Goal: Task Accomplishment & Management: Manage account settings

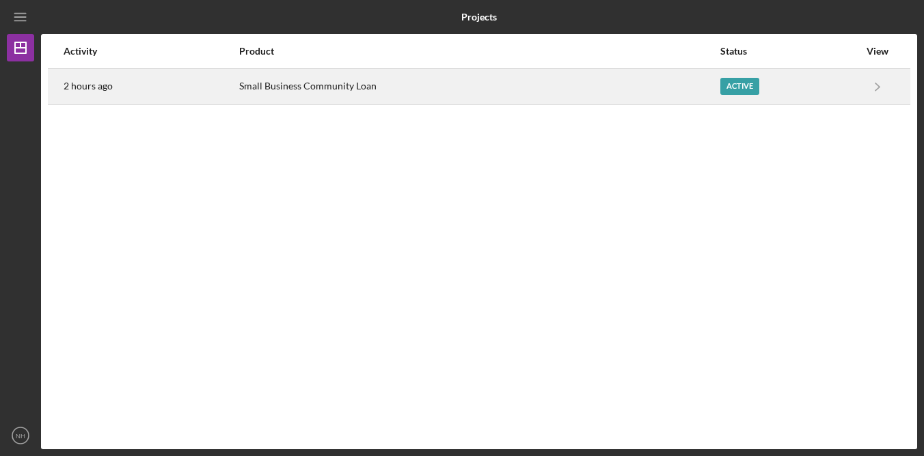
click at [336, 87] on div "Small Business Community Loan" at bounding box center [479, 87] width 480 height 34
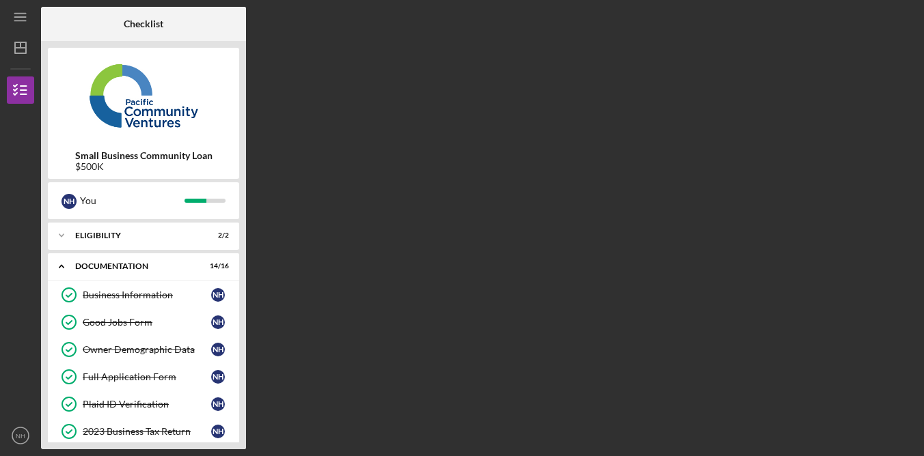
click at [586, 372] on div "Checklist Small Business Community Loan $500K N H You Icon/Expander Eligibility…" at bounding box center [479, 228] width 876 height 443
click at [595, 335] on div "Checklist Small Business Community Loan $500K N H You Icon/Expander Eligibility…" at bounding box center [479, 228] width 876 height 443
click at [400, 374] on div "Checklist Small Business Community Loan $500K N H You Icon/Expander Eligibility…" at bounding box center [479, 228] width 876 height 443
click at [383, 325] on div "Checklist Small Business Community Loan $500K N H You Icon/Expander Eligibility…" at bounding box center [479, 228] width 876 height 443
click at [538, 297] on div "Checklist Small Business Community Loan $500K N H You Icon/Expander Eligibility…" at bounding box center [479, 228] width 876 height 443
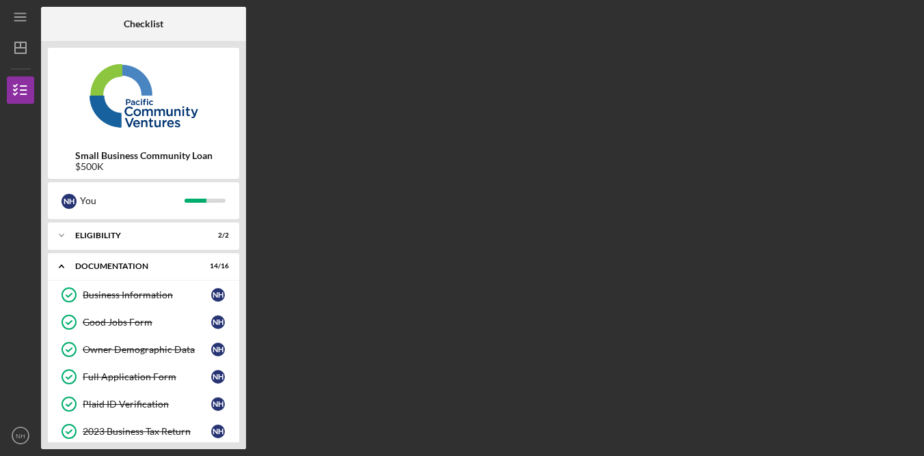
click at [486, 325] on div "Checklist Small Business Community Loan $500K N H You Icon/Expander Eligibility…" at bounding box center [479, 228] width 876 height 443
